Goal: Find specific page/section: Find specific page/section

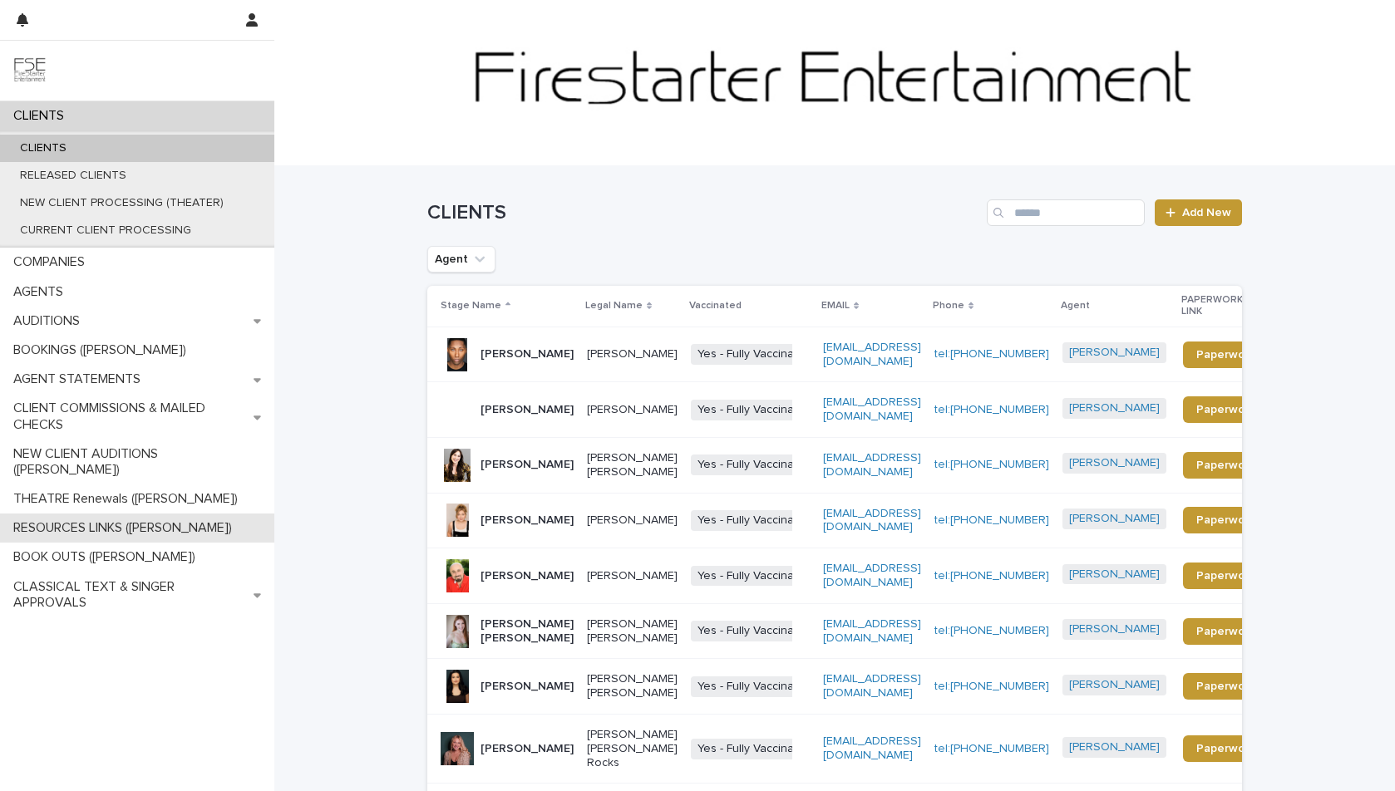
click at [69, 520] on p "RESOURCES LINKS ([PERSON_NAME])" at bounding box center [126, 528] width 239 height 16
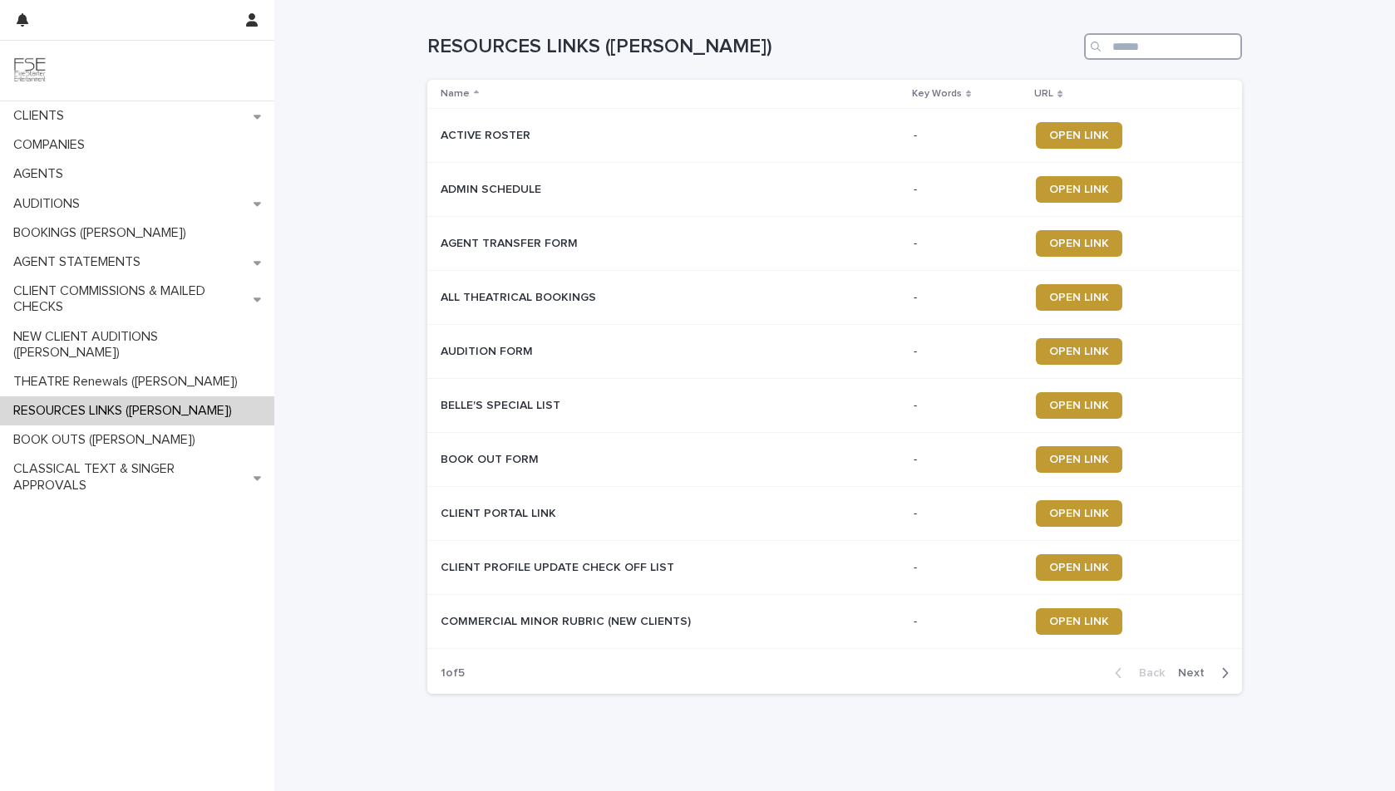
click at [1130, 50] on input "Search" at bounding box center [1163, 46] width 158 height 27
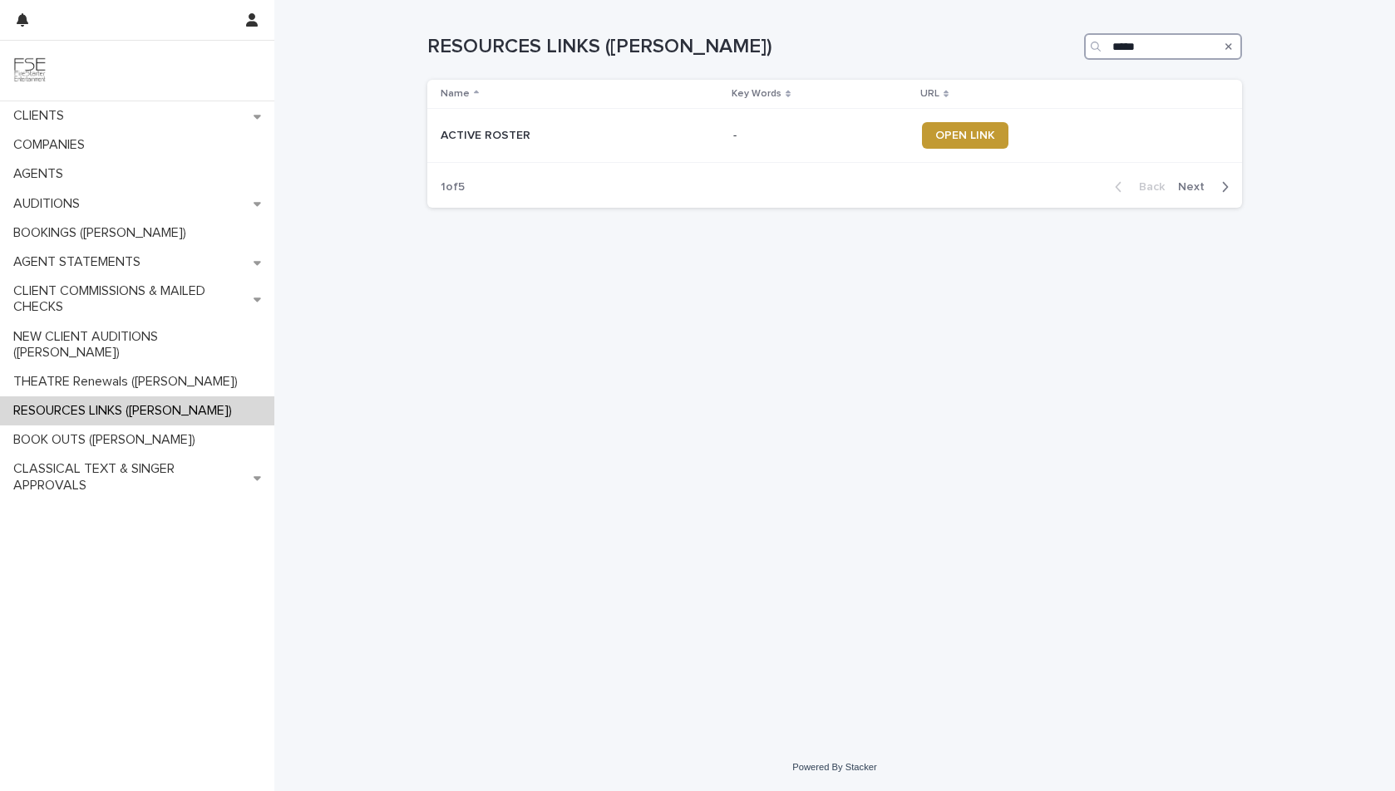
type input "*****"
click at [973, 140] on span "OPEN LINK" at bounding box center [973, 136] width 60 height 12
